Goal: Information Seeking & Learning: Learn about a topic

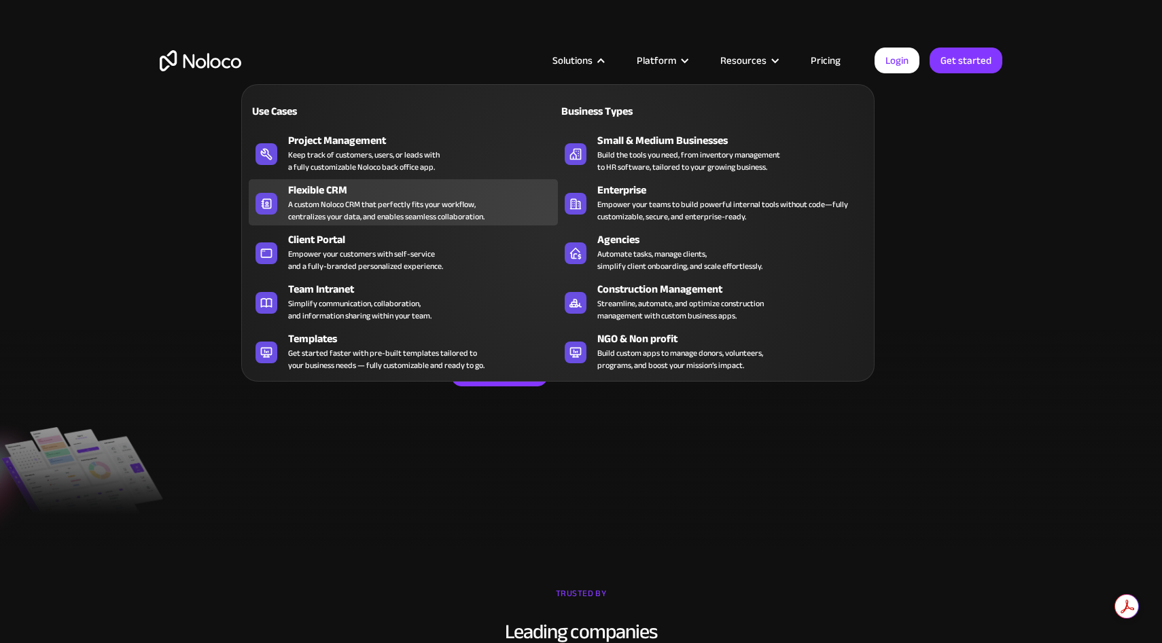
click at [395, 202] on div "A custom Noloco CRM that perfectly fits your workflow, centralizes your data, a…" at bounding box center [386, 210] width 196 height 24
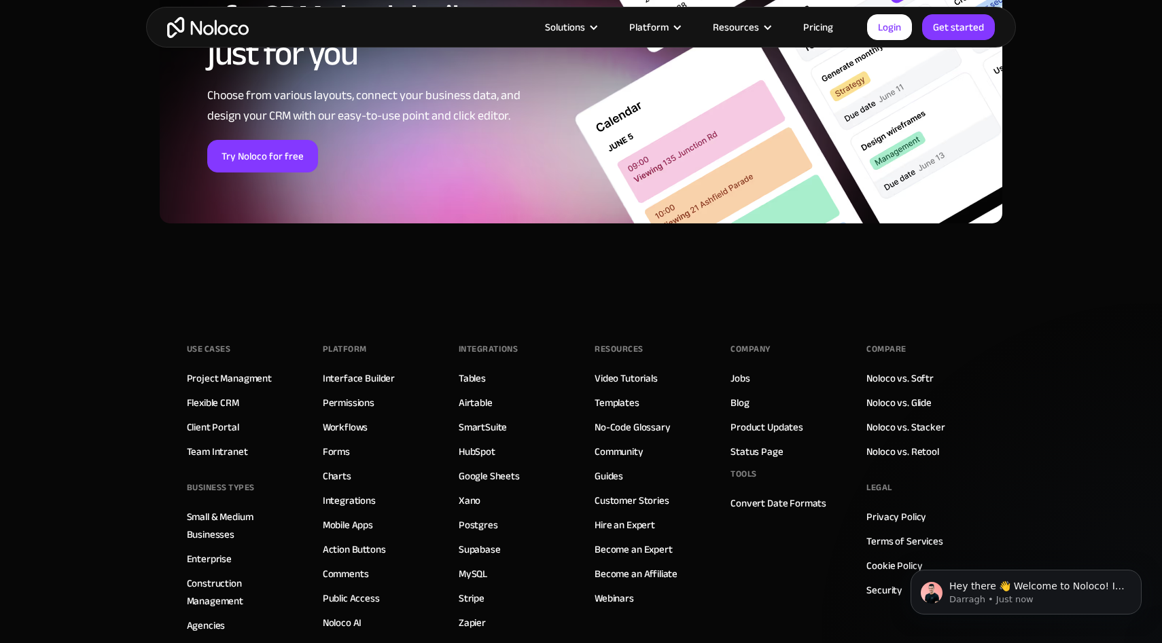
click at [832, 24] on link "Pricing" at bounding box center [818, 27] width 64 height 18
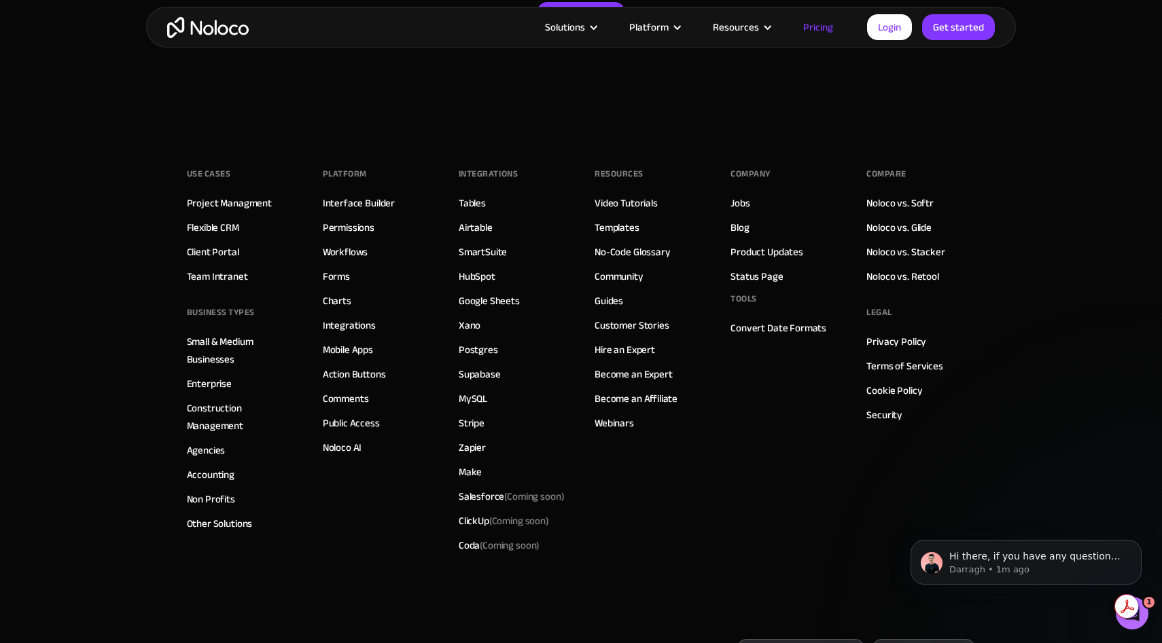
scroll to position [6728, 0]
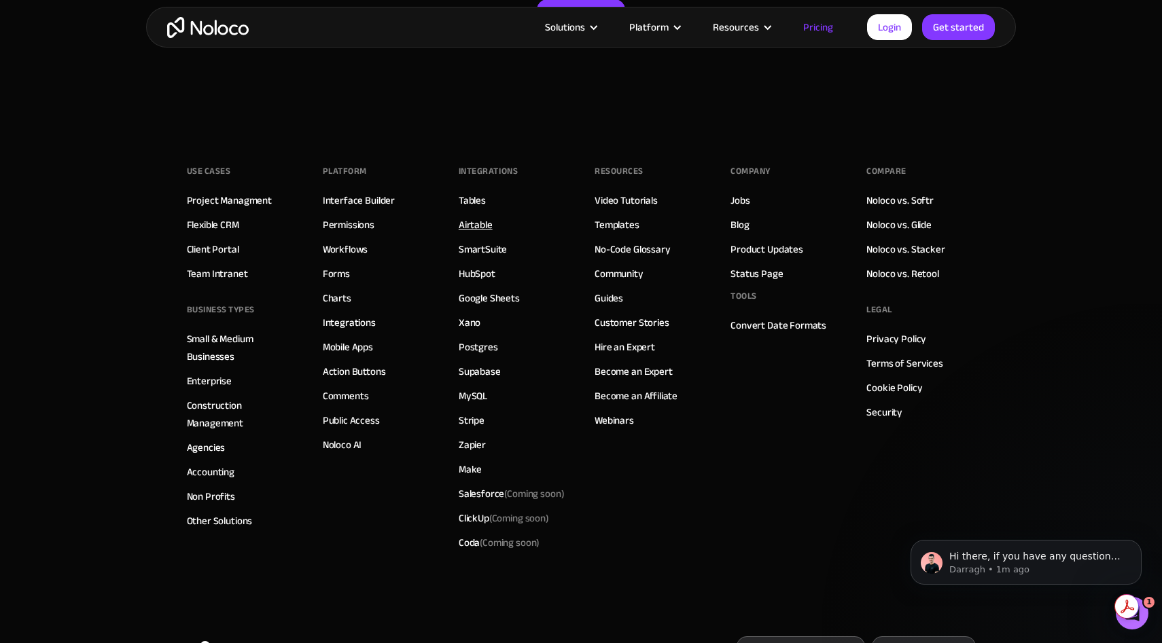
click at [484, 224] on link "Airtable" at bounding box center [476, 225] width 34 height 18
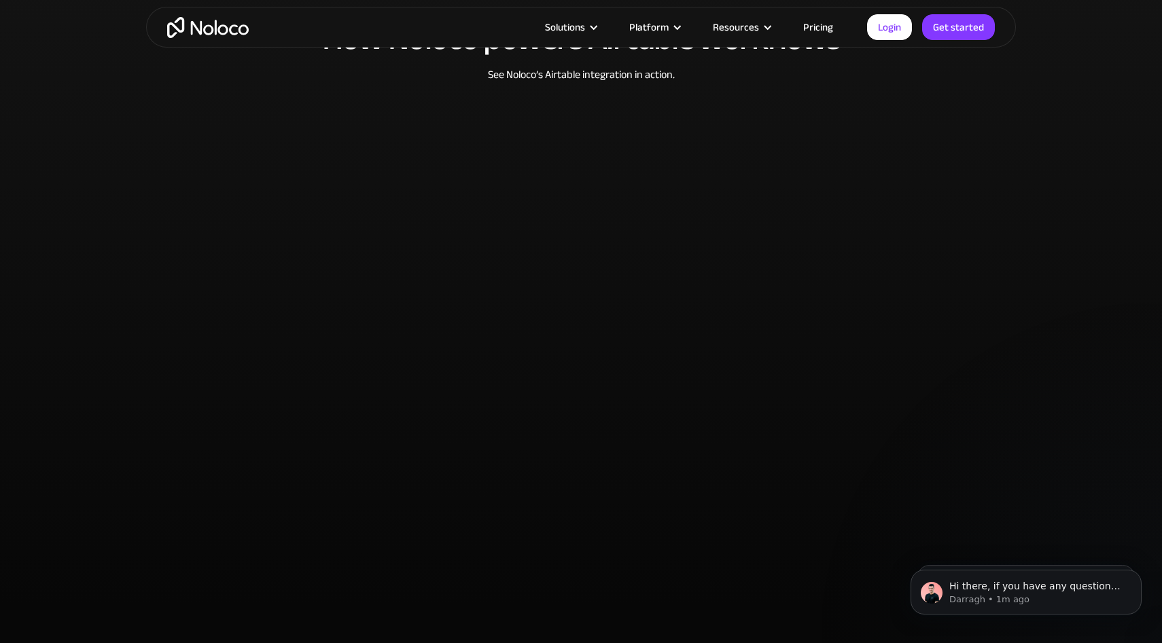
scroll to position [3625, 0]
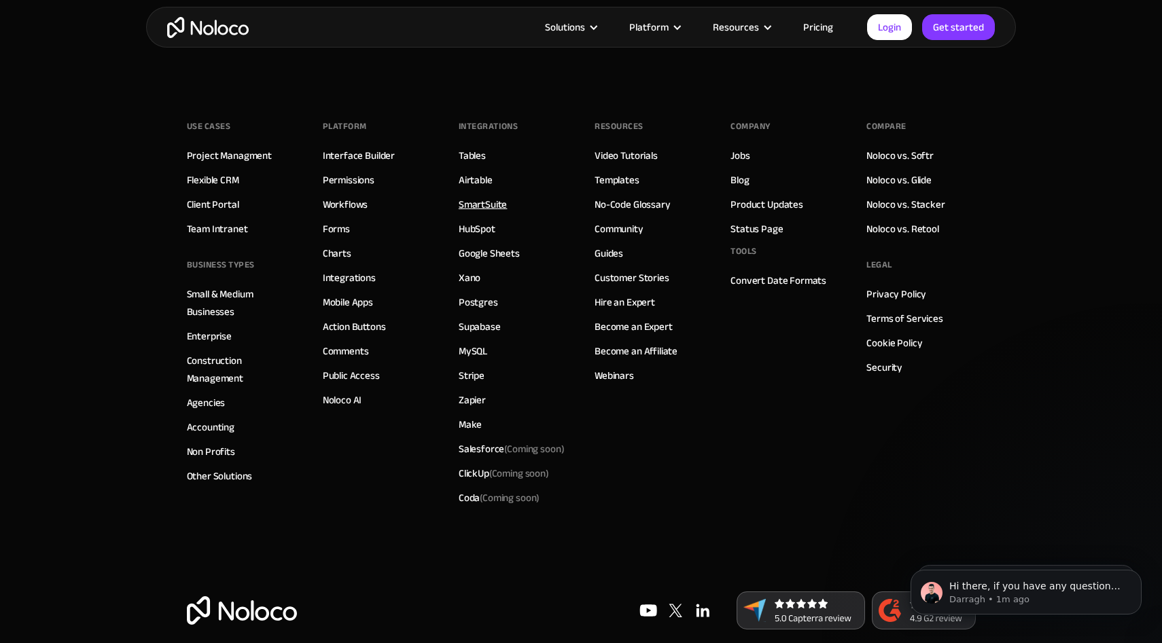
click at [486, 196] on link "SmartSuite" at bounding box center [483, 205] width 49 height 18
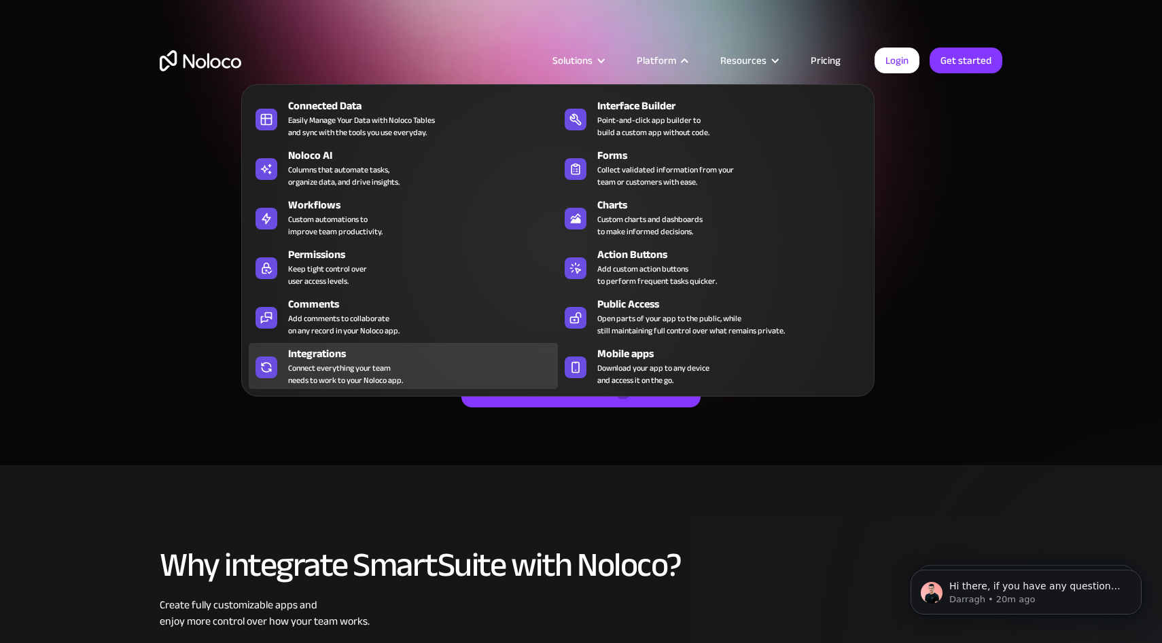
click at [384, 372] on div "Connect everything your team needs to work to your Noloco app." at bounding box center [345, 374] width 115 height 24
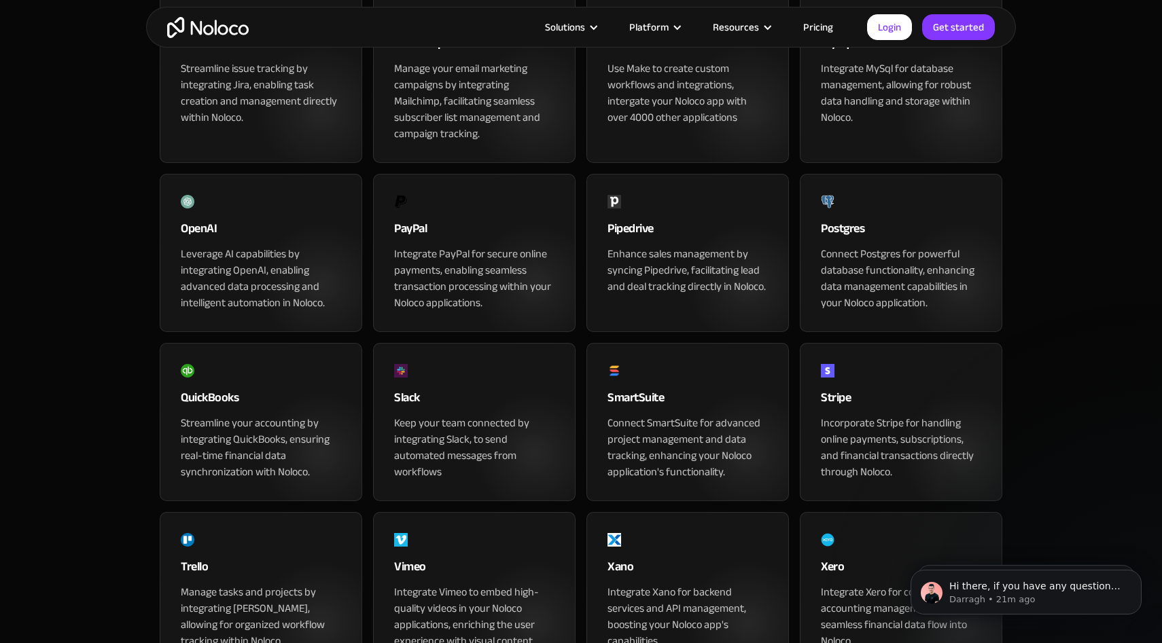
scroll to position [1107, 0]
